Goal: Transaction & Acquisition: Purchase product/service

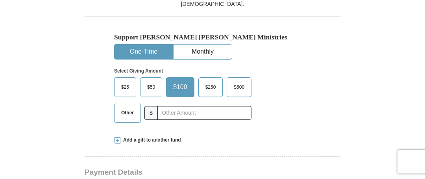
click at [151, 81] on span "$50" at bounding box center [151, 87] width 16 height 12
click at [0, 0] on input "$50" at bounding box center [0, 0] width 0 height 0
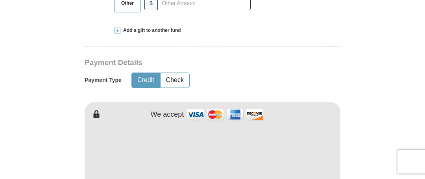
scroll to position [354, 0]
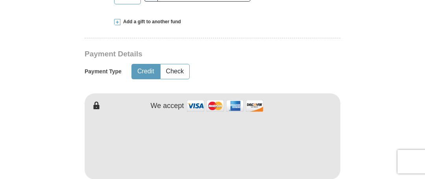
type input "[PERSON_NAME]"
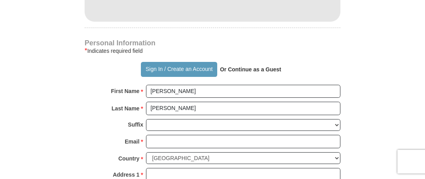
scroll to position [551, 0]
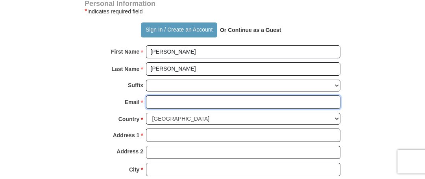
click at [159, 95] on input "Email *" at bounding box center [243, 101] width 194 height 13
type input "[EMAIL_ADDRESS][DOMAIN_NAME]"
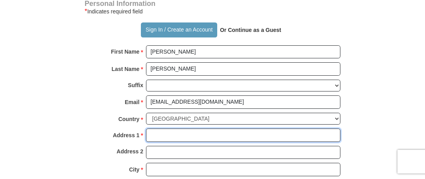
click at [189, 128] on input "Address 1 *" at bounding box center [243, 134] width 194 height 13
type input "[STREET_ADDRESS][PERSON_NAME]"
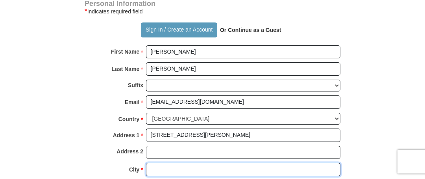
click at [195, 162] on input "City *" at bounding box center [243, 168] width 194 height 13
type input "[GEOGRAPHIC_DATA]"
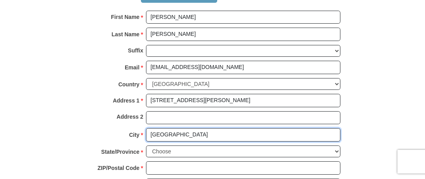
scroll to position [590, 0]
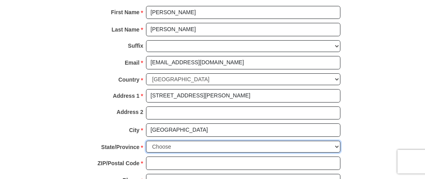
click at [337, 140] on select "Choose [US_STATE] [US_STATE] [US_STATE] [US_STATE] [US_STATE] Armed Forces Amer…" at bounding box center [243, 146] width 194 height 12
select select "CA"
click at [146, 140] on select "Choose [US_STATE] [US_STATE] [US_STATE] [US_STATE] [US_STATE] Armed Forces Amer…" at bounding box center [243, 146] width 194 height 12
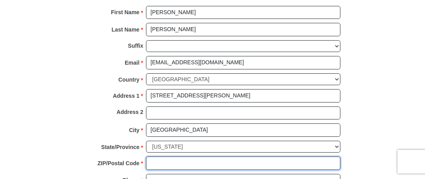
click at [250, 156] on input "ZIP/Postal Code *" at bounding box center [243, 162] width 194 height 13
type input "94603"
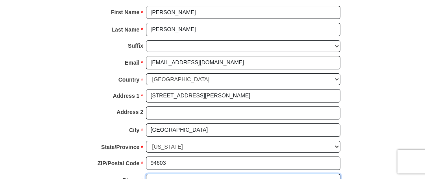
click at [216, 173] on input "Phone * *" at bounding box center [243, 179] width 194 height 13
type input "5106350239"
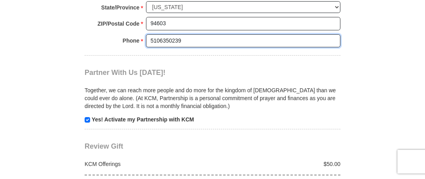
scroll to position [747, 0]
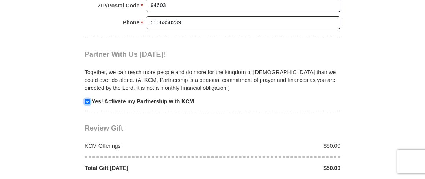
click at [88, 99] on input "checkbox" at bounding box center [88, 102] width 6 height 6
checkbox input "false"
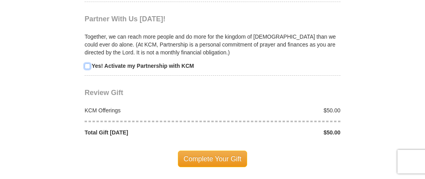
scroll to position [787, 0]
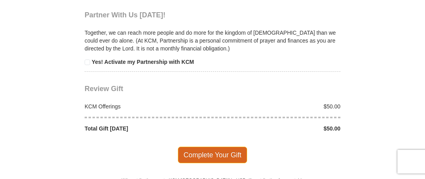
click at [228, 146] on span "Complete Your Gift" at bounding box center [213, 154] width 70 height 17
